Goal: Transaction & Acquisition: Purchase product/service

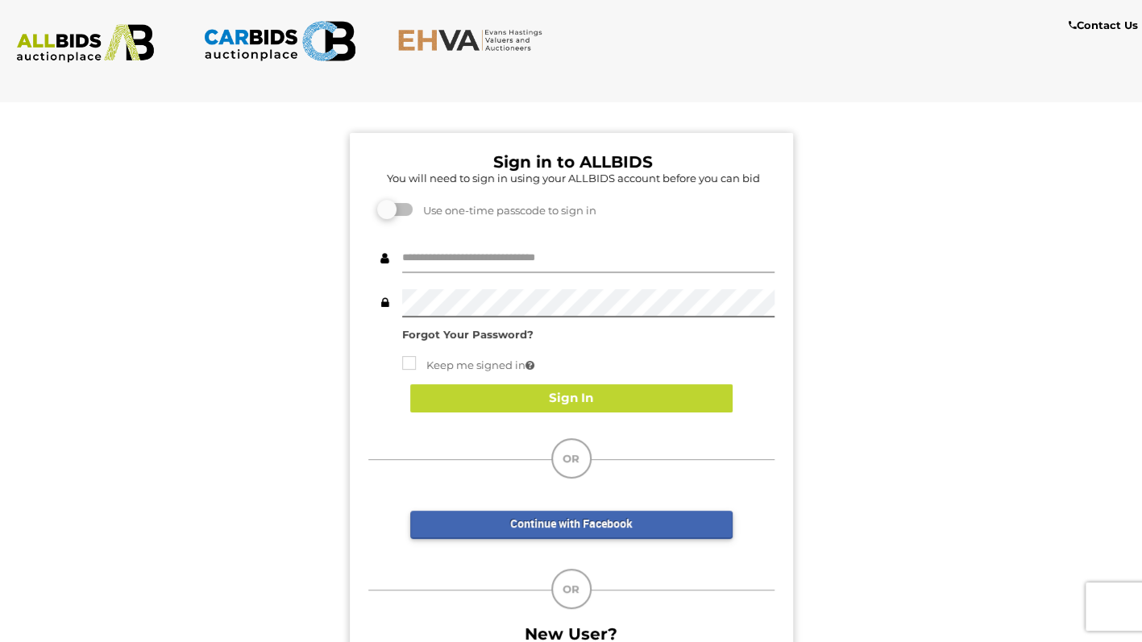
type input "**********"
click at [709, 406] on button "Sign In" at bounding box center [571, 399] width 322 height 28
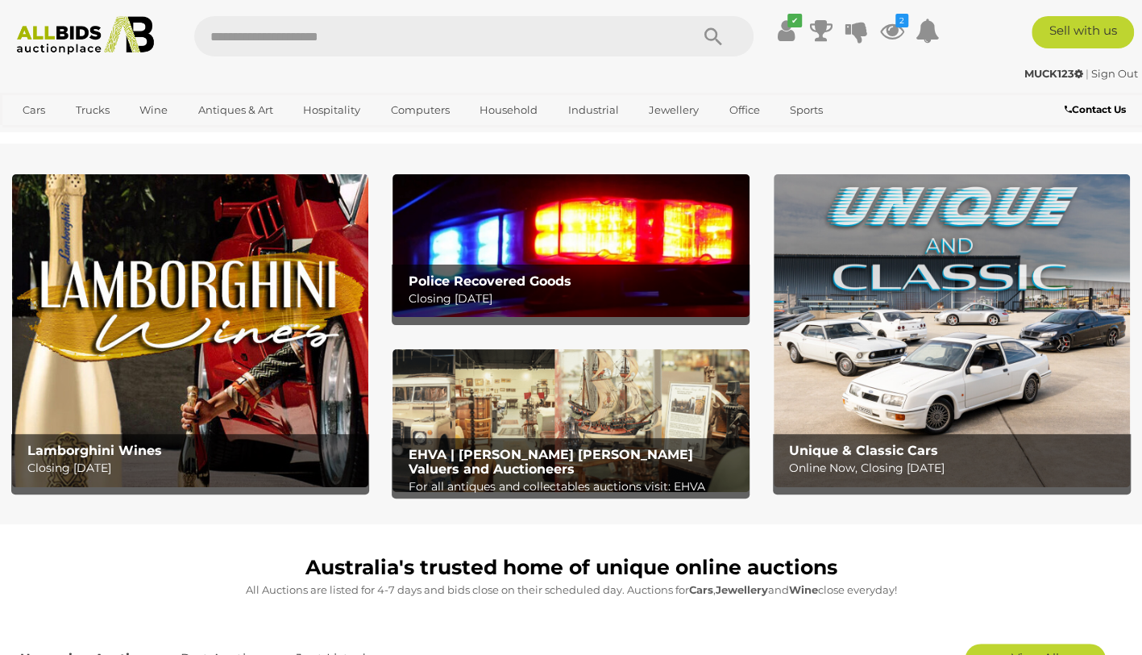
click at [472, 32] on input "text" at bounding box center [434, 36] width 480 height 40
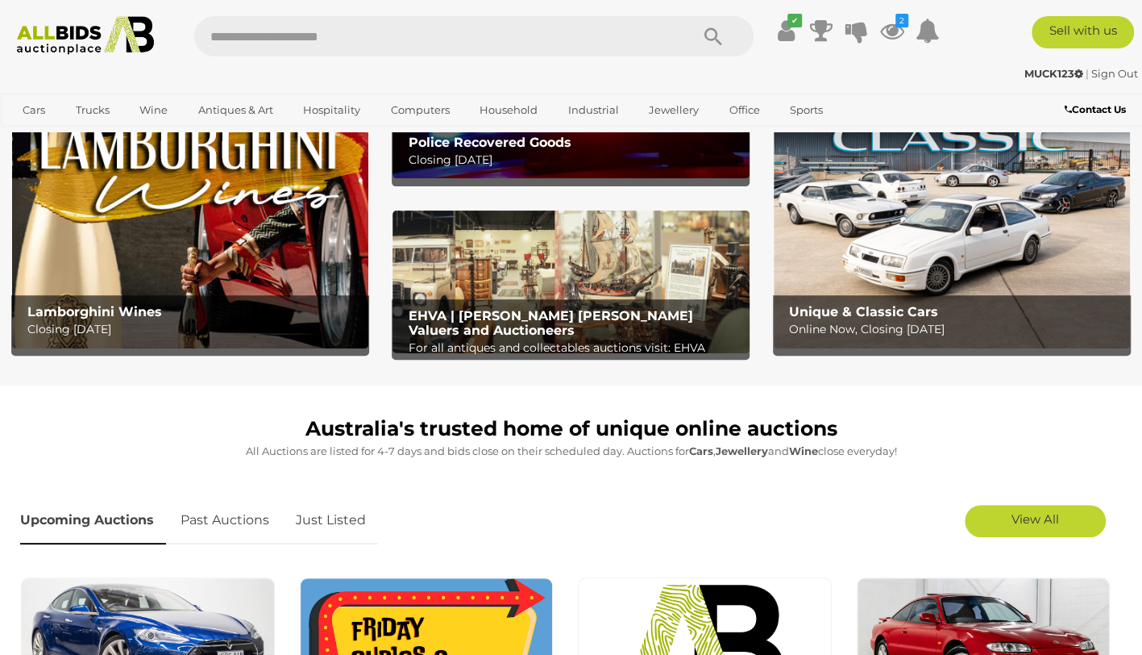
scroll to position [145, 0]
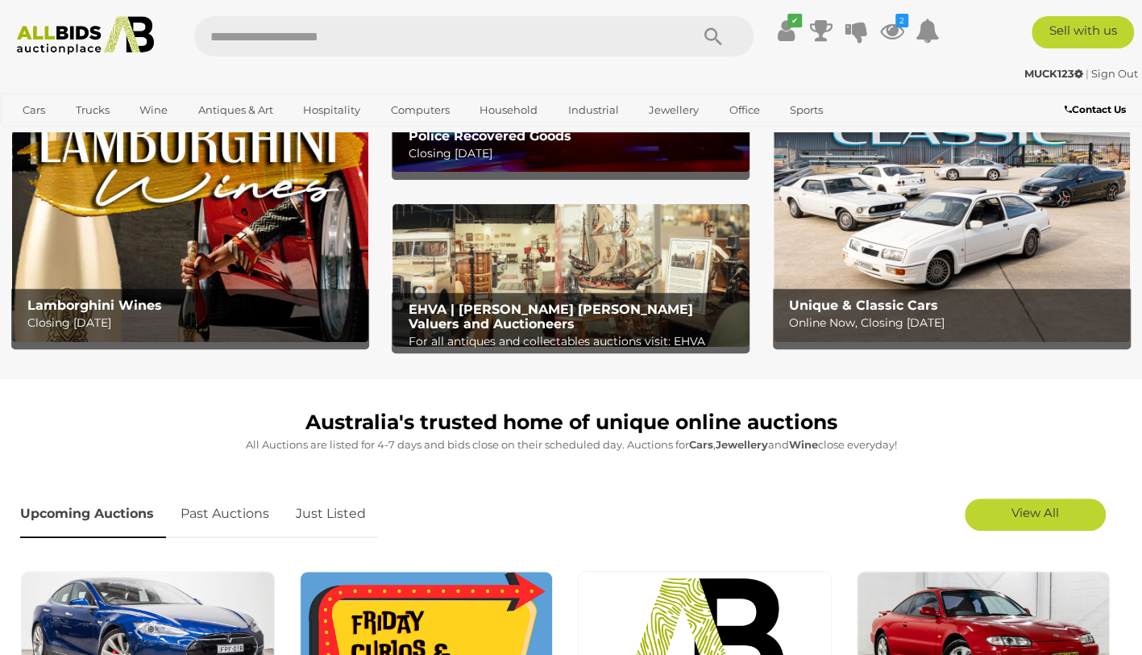
click at [362, 513] on link "Just Listed" at bounding box center [331, 514] width 94 height 48
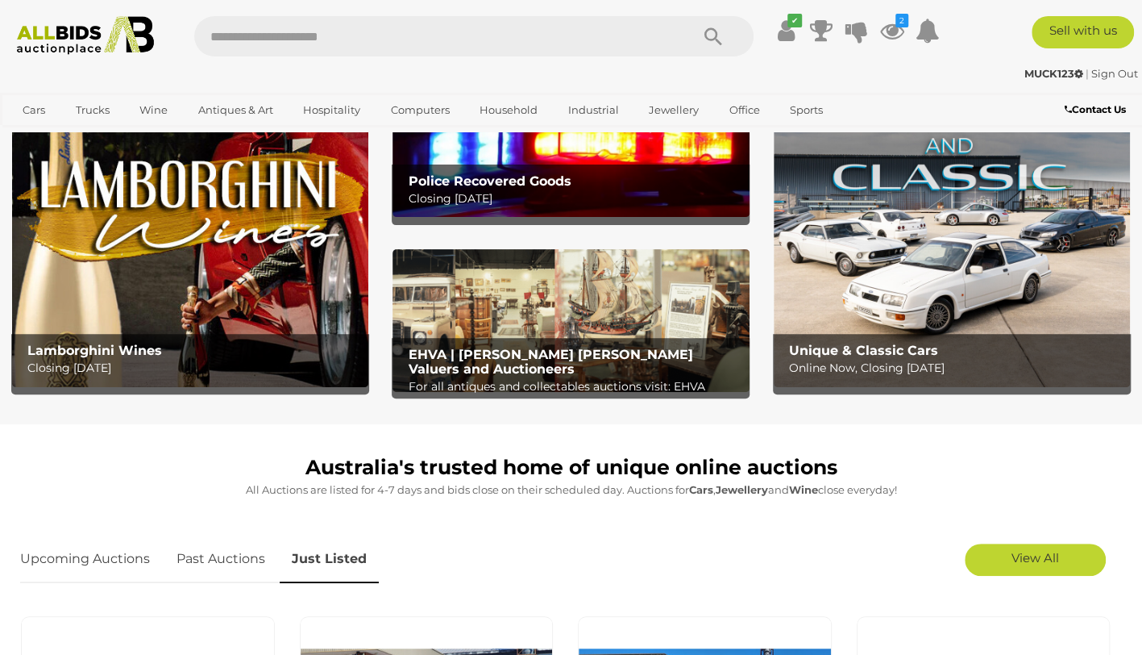
scroll to position [0, 0]
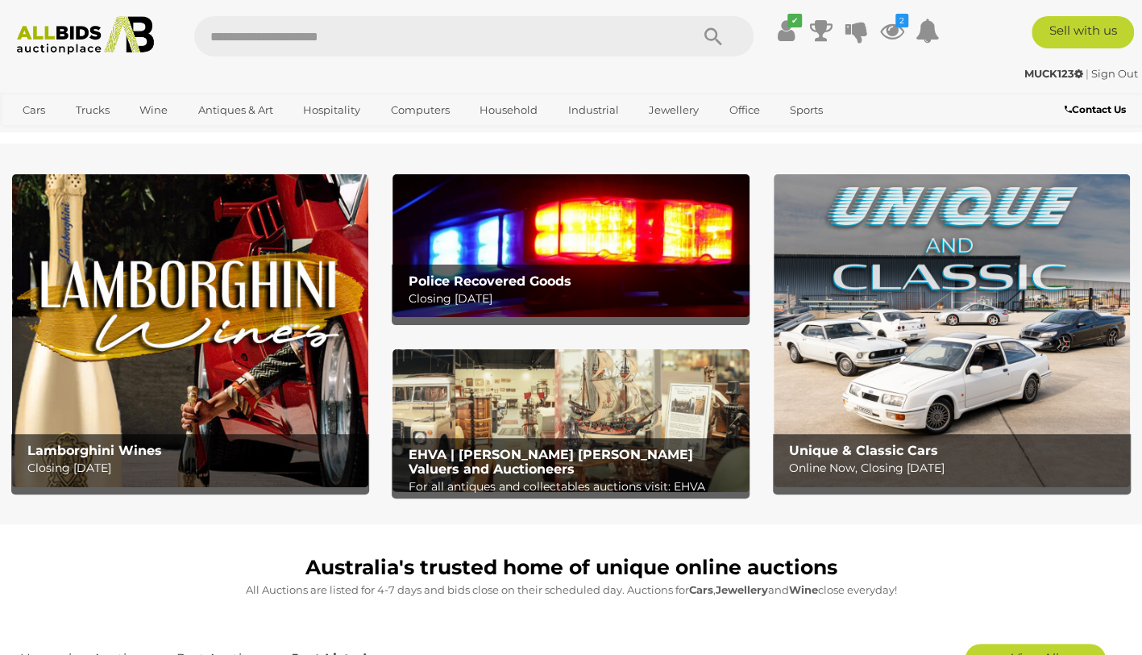
click at [901, 19] on icon "2" at bounding box center [902, 21] width 13 height 14
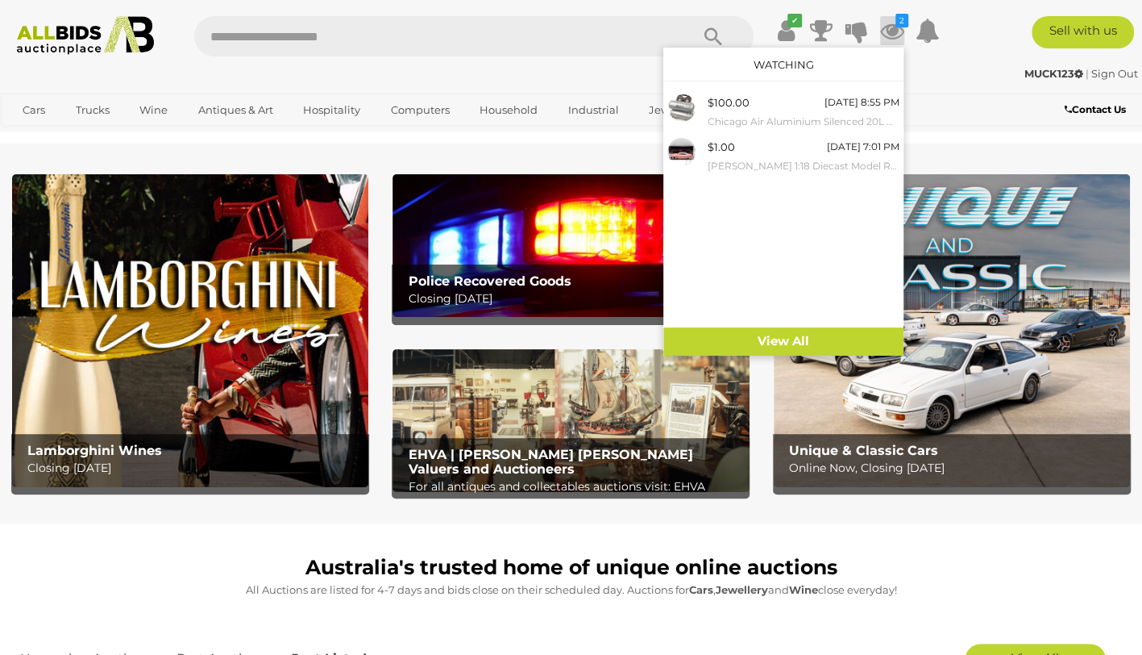
click at [890, 34] on icon at bounding box center [892, 30] width 24 height 29
